Goal: Task Accomplishment & Management: Manage account settings

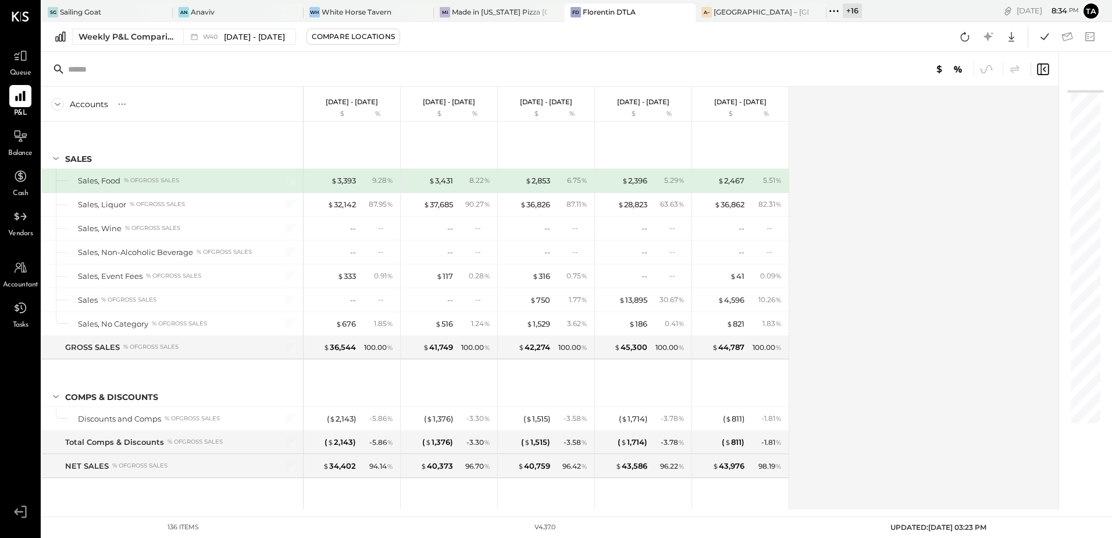
click at [624, 19] on div "[PERSON_NAME] DTLA" at bounding box center [630, 12] width 131 height 19
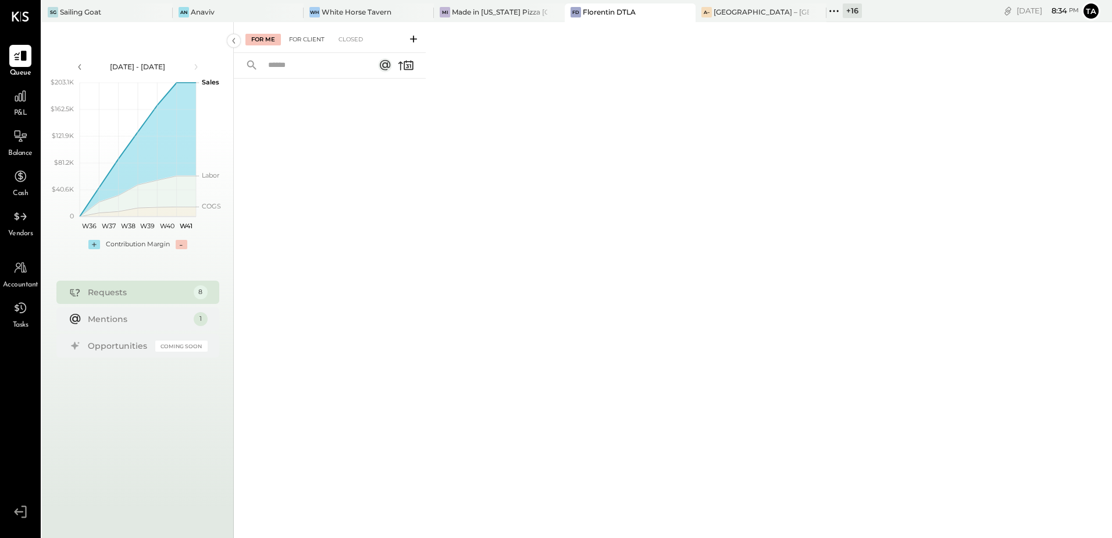
click at [305, 38] on div "For Client" at bounding box center [306, 40] width 47 height 12
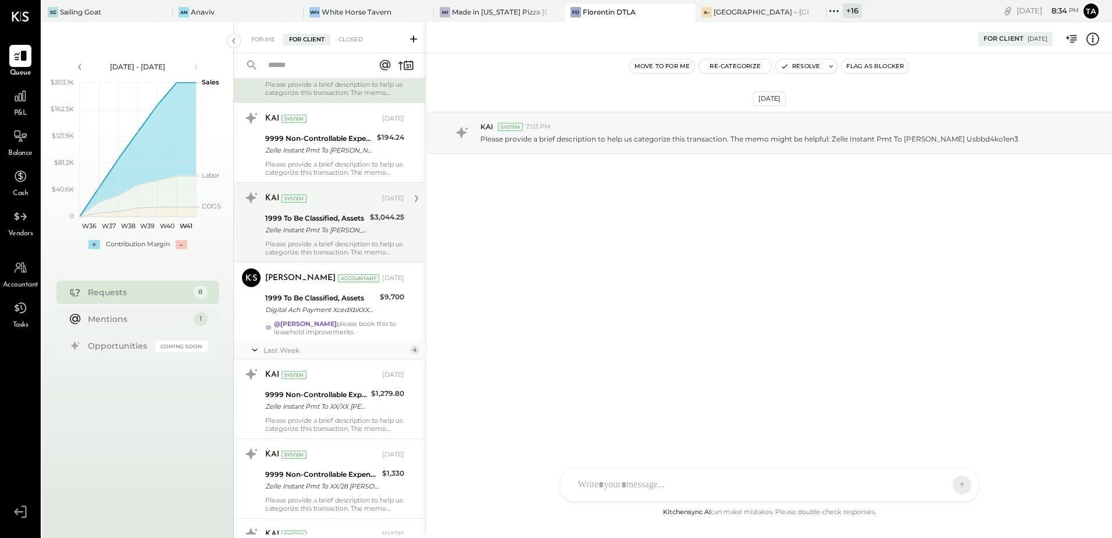
scroll to position [116, 0]
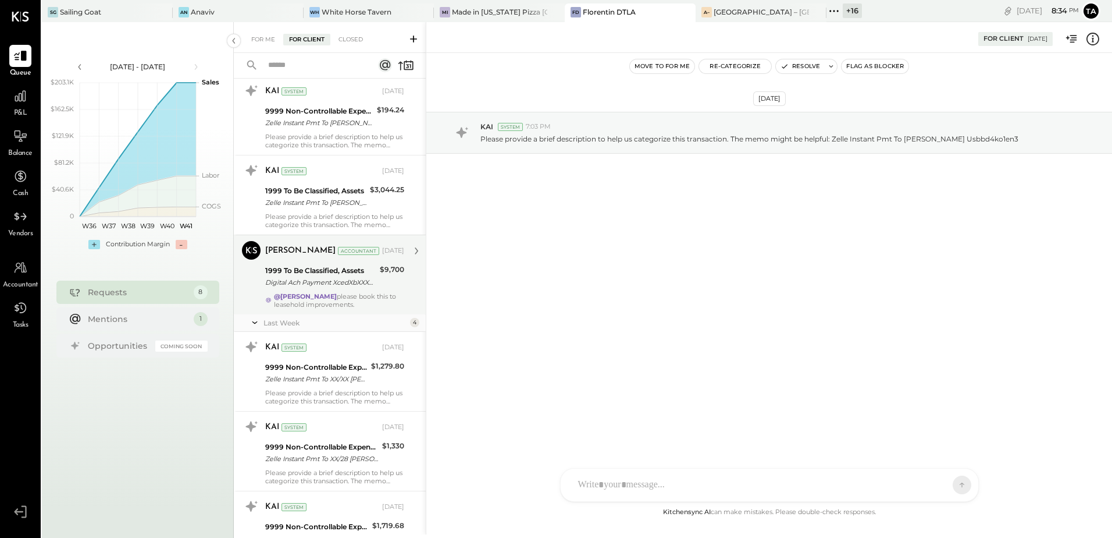
click at [353, 289] on div "[PERSON_NAME] Accountant [DATE] 1999 To Be Classified, Assets Digital Ach Payme…" at bounding box center [334, 274] width 139 height 67
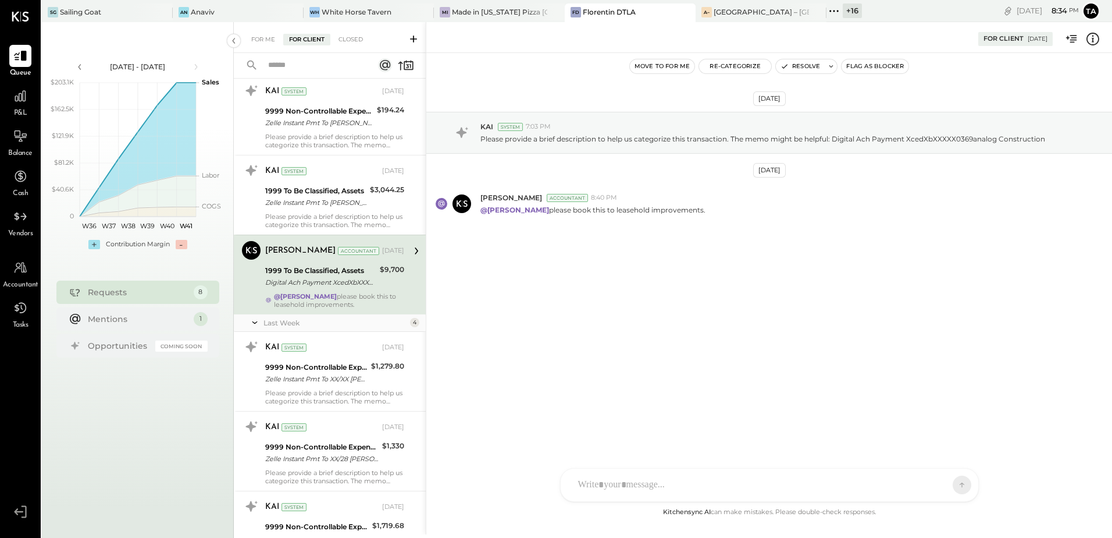
click at [1094, 43] on icon at bounding box center [1093, 38] width 15 height 15
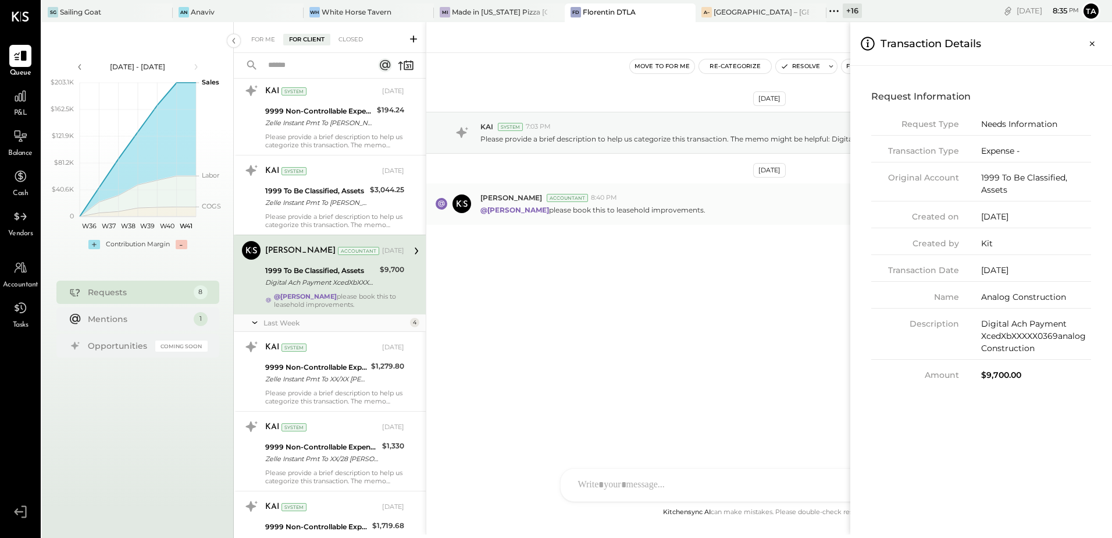
click at [618, 210] on div "For Me For Client Closed Requests Last Month 4 KAI System [DATE] 1999 To Be Cla…" at bounding box center [673, 278] width 878 height 512
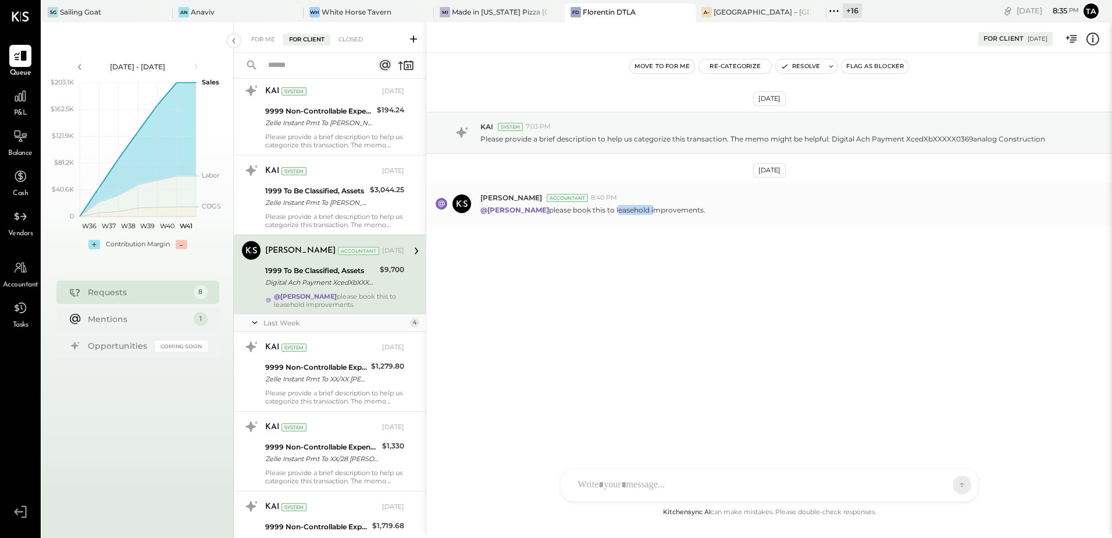
click at [618, 210] on p "@[PERSON_NAME] please book this to leasehold improvements." at bounding box center [593, 210] width 225 height 10
copy p "leasehold"
drag, startPoint x: 314, startPoint y: 283, endPoint x: 320, endPoint y: 283, distance: 6.4
click at [314, 283] on div "Digital Ach Payment XcedXbXXXXX0369analog Construction" at bounding box center [320, 282] width 111 height 12
click at [794, 64] on button "Resolve" at bounding box center [800, 66] width 49 height 14
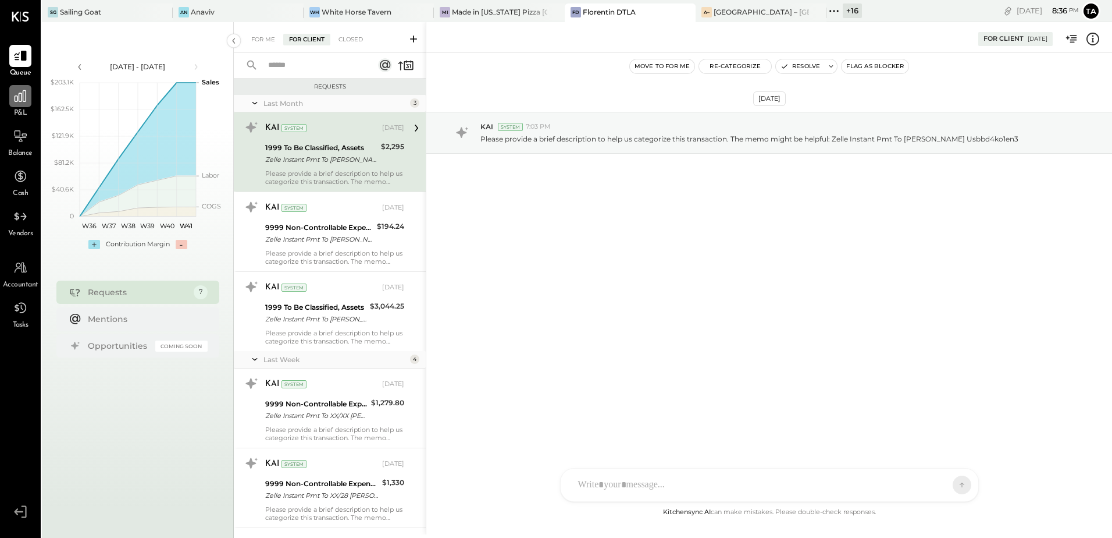
click at [17, 99] on icon at bounding box center [20, 95] width 15 height 15
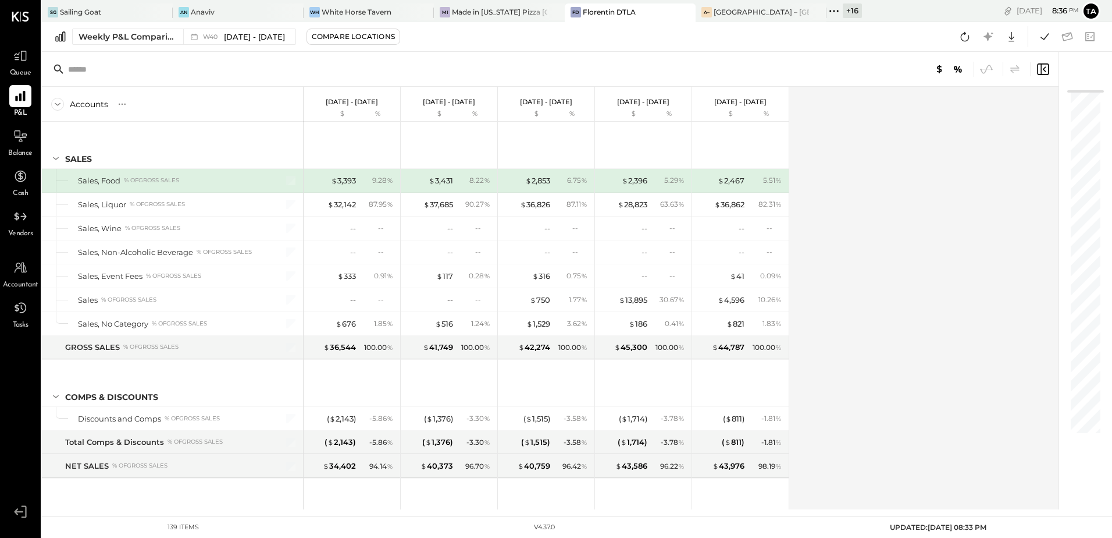
click at [871, 225] on div "Accounts S % GL [DATE] - [DATE] $ % [DATE] - [DATE] $ % [DATE] - [DATE] $ % [DA…" at bounding box center [551, 298] width 1019 height 422
click at [14, 137] on icon at bounding box center [20, 136] width 15 height 15
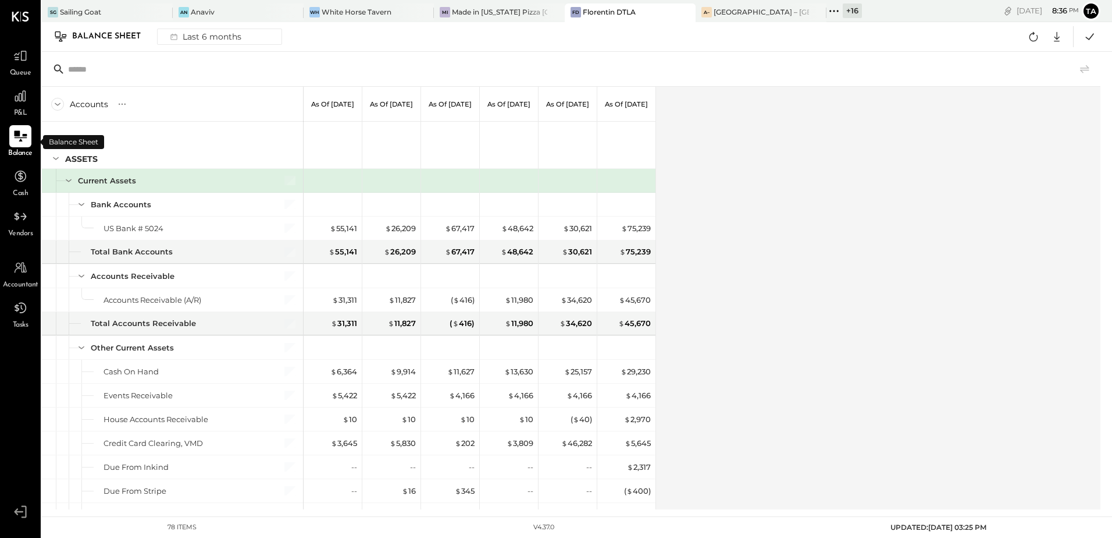
drag, startPoint x: 806, startPoint y: 341, endPoint x: 857, endPoint y: 240, distance: 113.4
click at [806, 341] on div "Accounts S GL As of [DATE] As of [DATE] As of [DATE] As of [DATE] As of [DATE] …" at bounding box center [572, 298] width 1061 height 422
click at [1038, 39] on icon at bounding box center [1033, 36] width 15 height 15
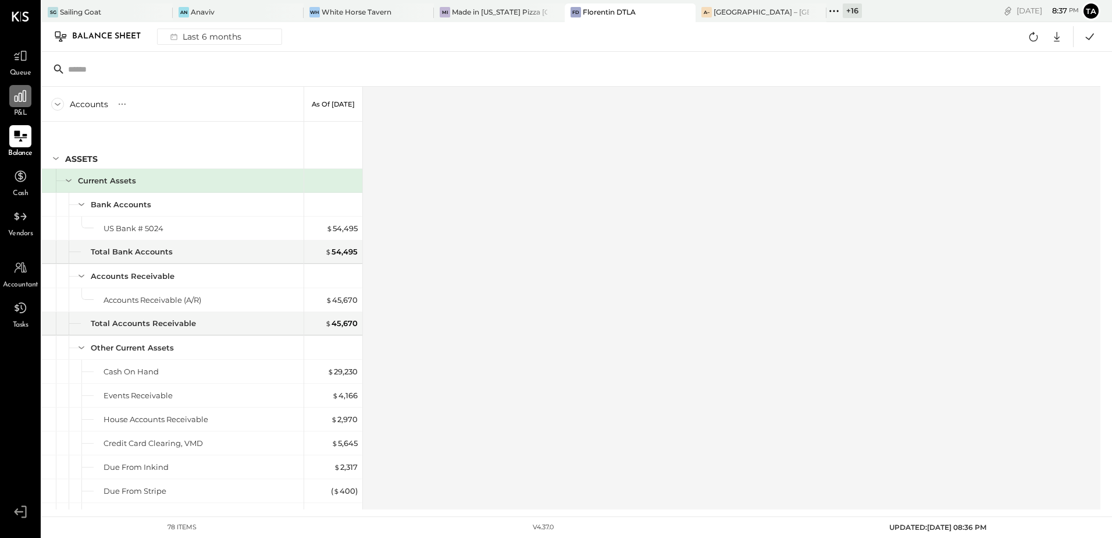
click at [19, 99] on icon at bounding box center [21, 96] width 12 height 12
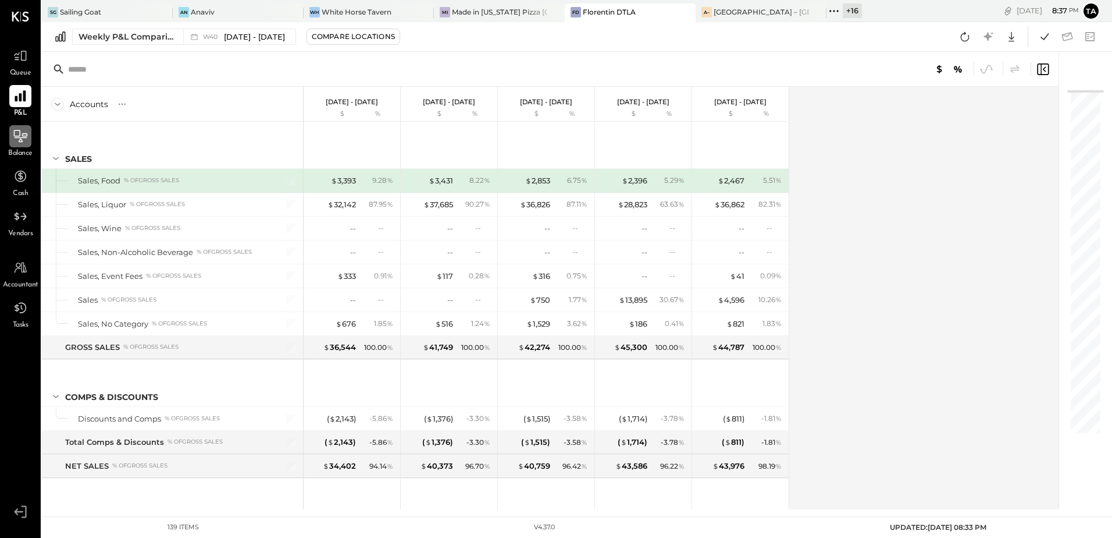
click at [873, 434] on div "Accounts S % GL [DATE] - [DATE] $ % [DATE] - [DATE] $ % [DATE] - [DATE] $ % [DA…" at bounding box center [551, 298] width 1019 height 422
